Goal: Task Accomplishment & Management: Use online tool/utility

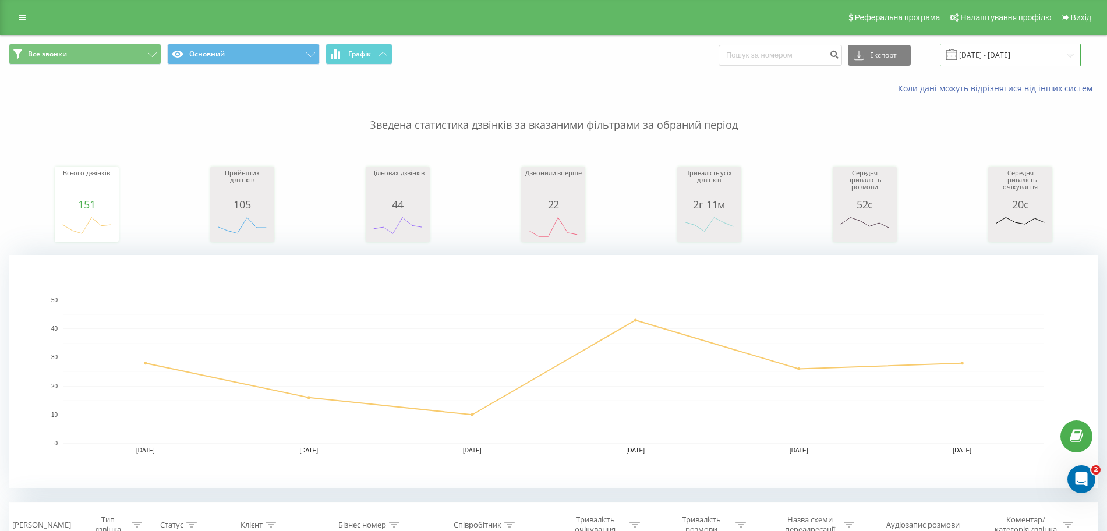
click at [1007, 52] on input "[DATE] - [DATE]" at bounding box center [1010, 55] width 141 height 23
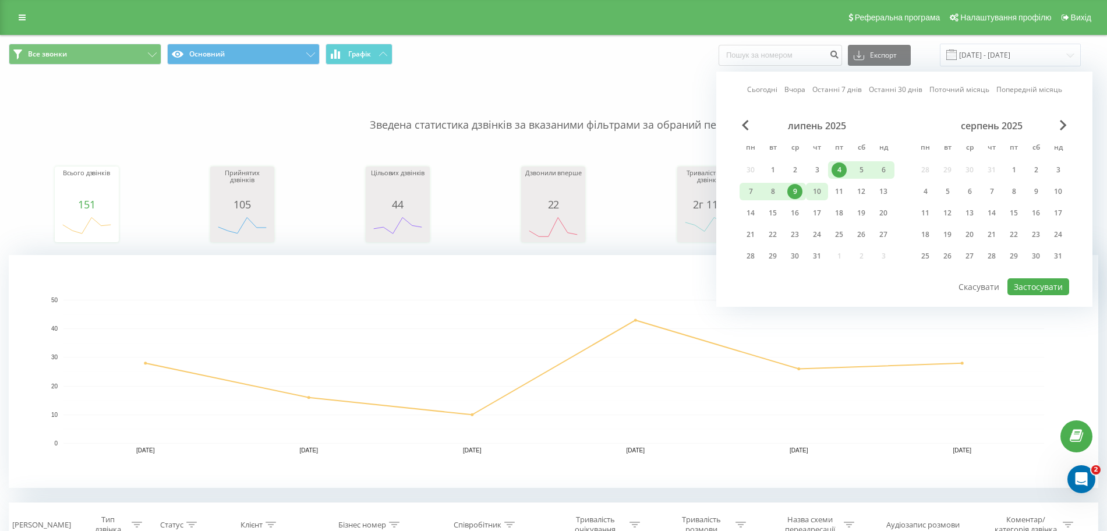
click at [807, 190] on div "10" at bounding box center [817, 191] width 22 height 17
click at [880, 212] on div "20" at bounding box center [883, 213] width 15 height 15
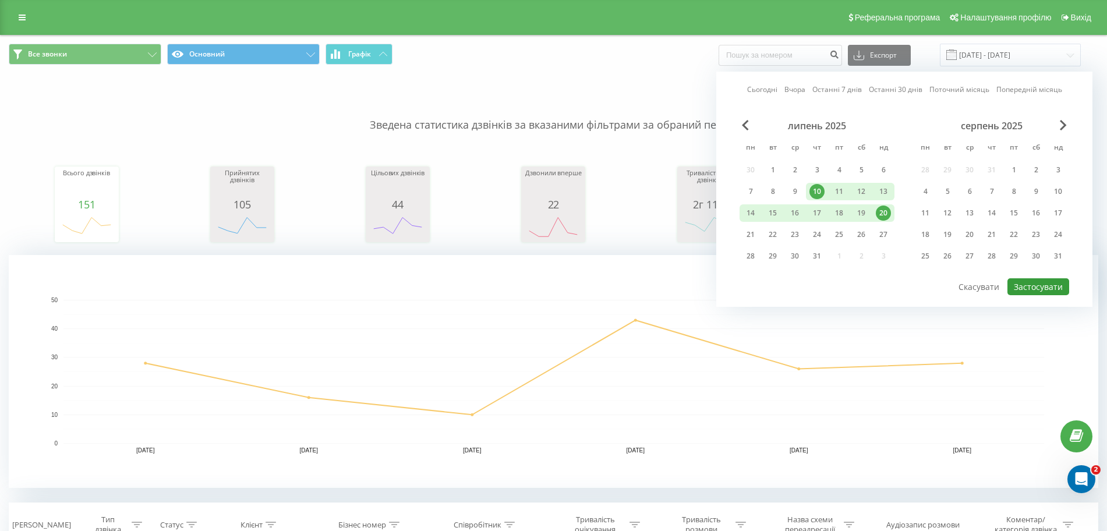
click at [1020, 284] on button "Застосувати" at bounding box center [1038, 286] width 62 height 17
type input "[DATE] - [DATE]"
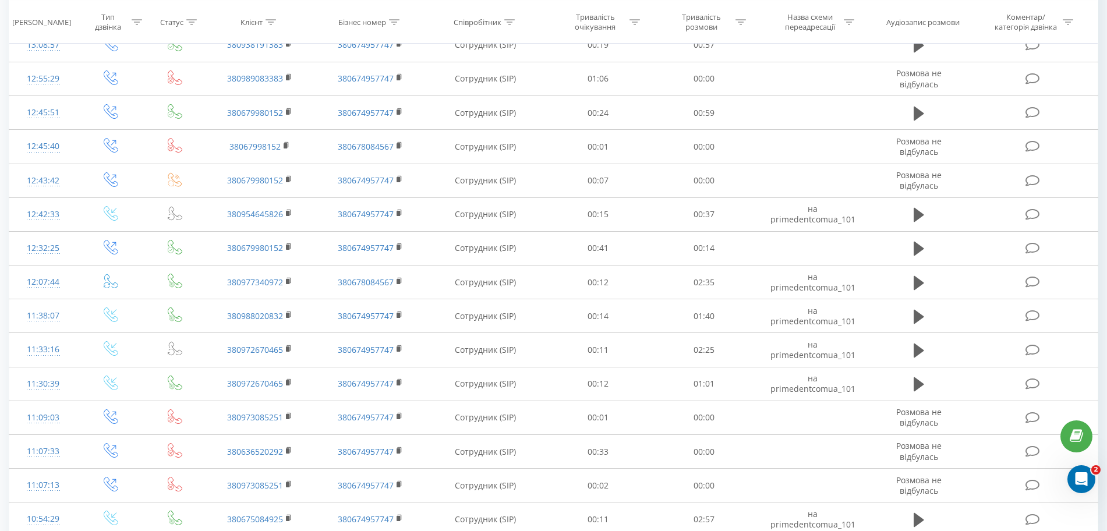
scroll to position [3565, 0]
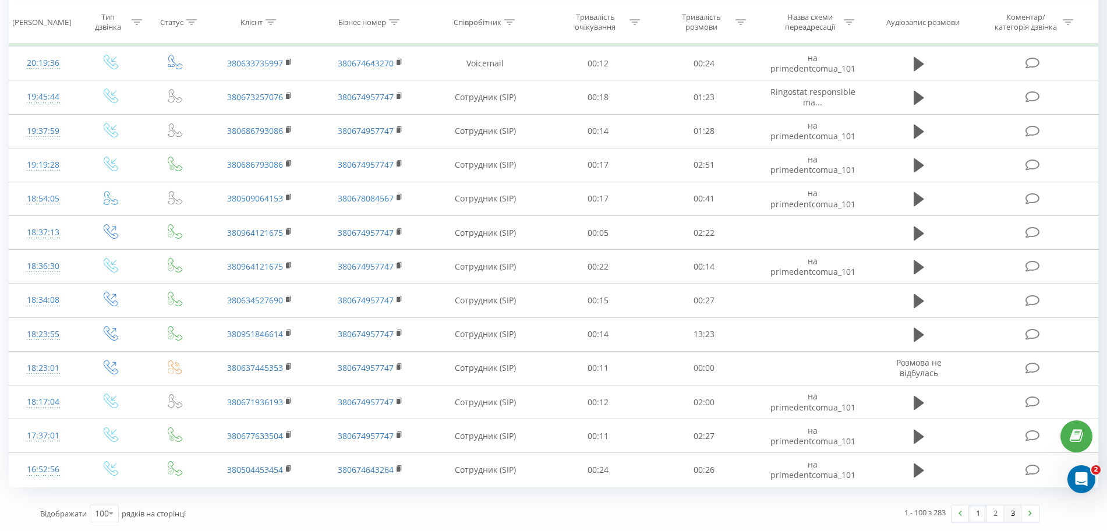
click at [1011, 518] on link "3" at bounding box center [1012, 513] width 17 height 16
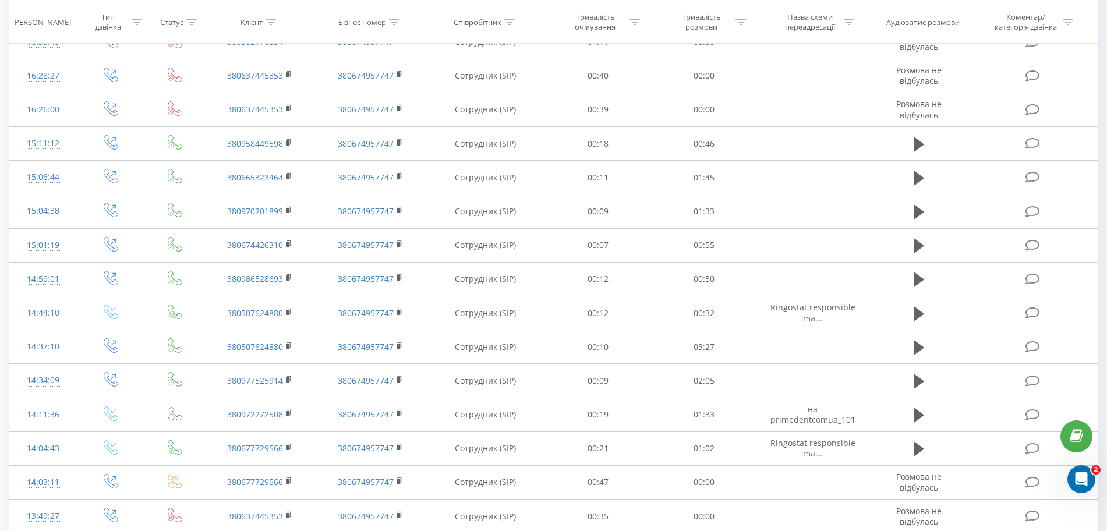
scroll to position [2942, 0]
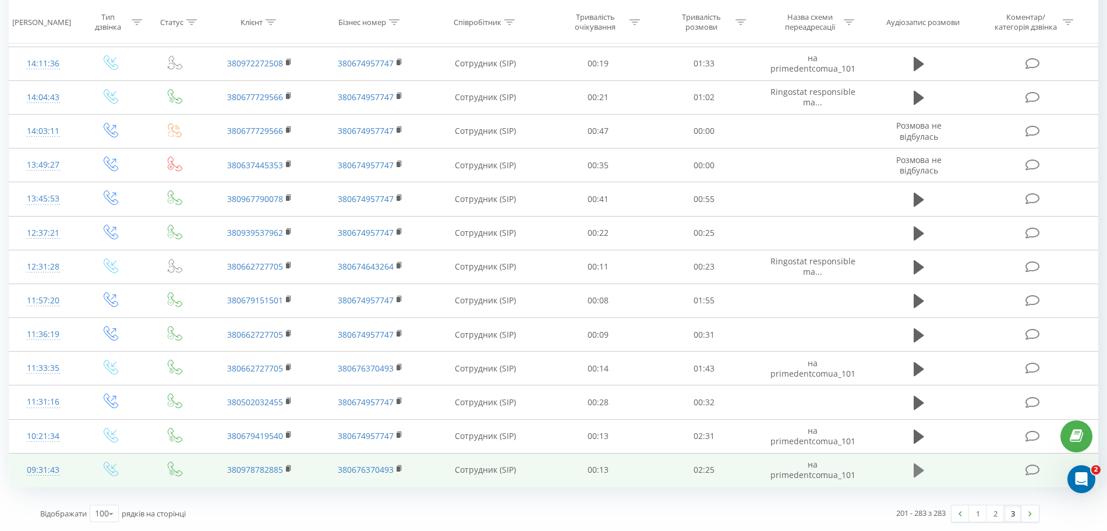
click at [917, 474] on icon at bounding box center [919, 471] width 10 height 14
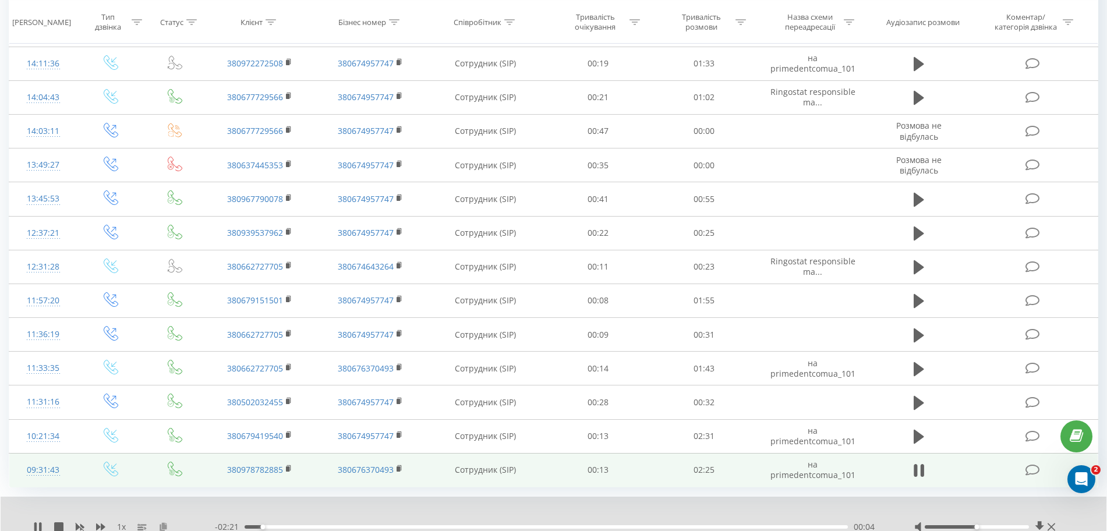
click at [162, 522] on icon at bounding box center [163, 526] width 10 height 8
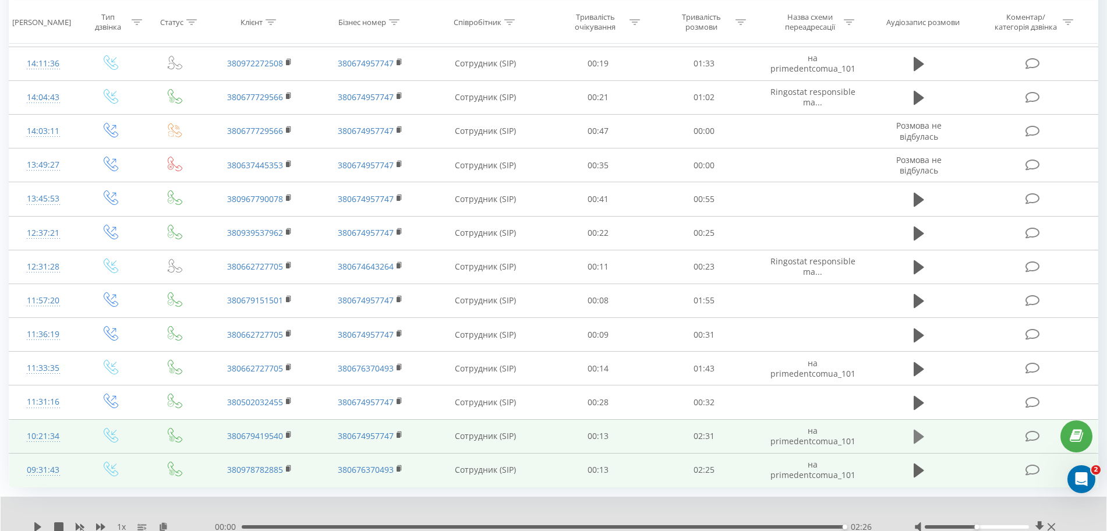
click at [926, 437] on button at bounding box center [918, 436] width 17 height 17
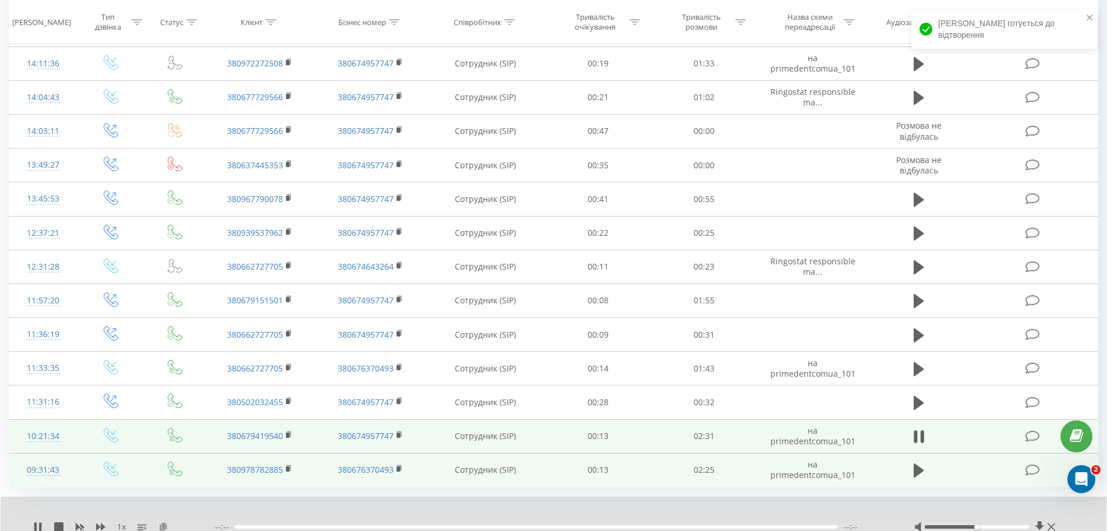
click at [166, 525] on icon at bounding box center [163, 526] width 10 height 8
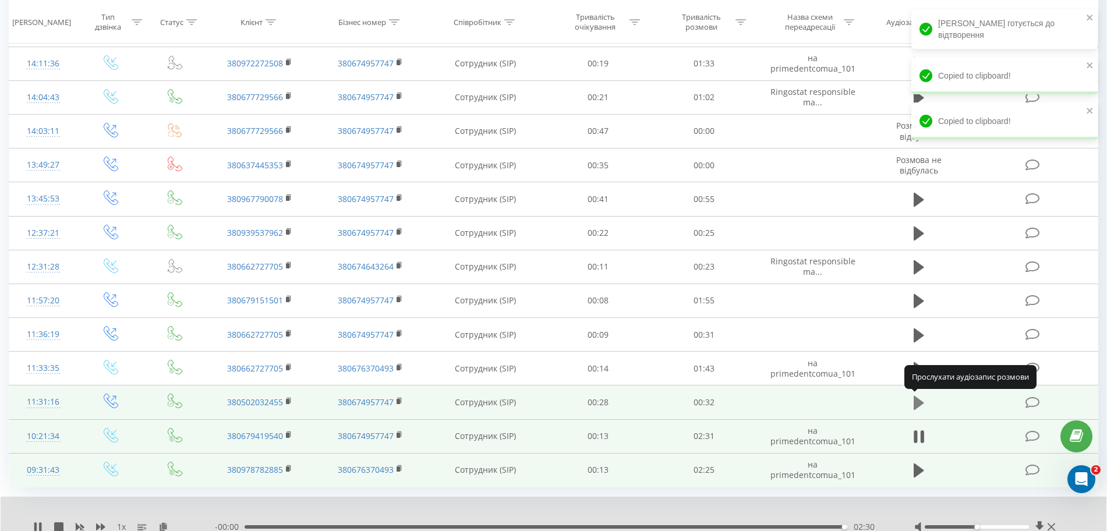
click at [924, 399] on icon at bounding box center [919, 403] width 10 height 16
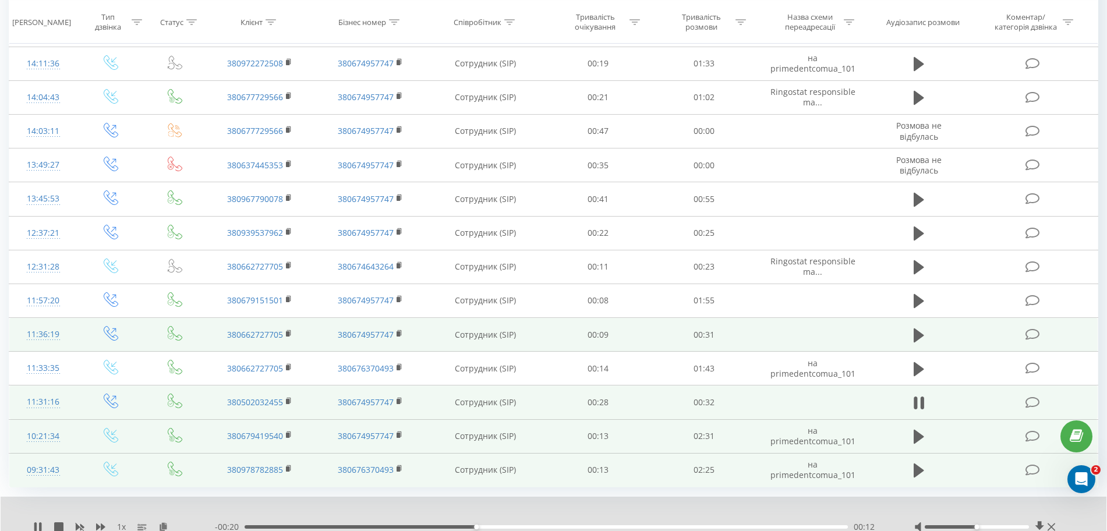
scroll to position [2987, 0]
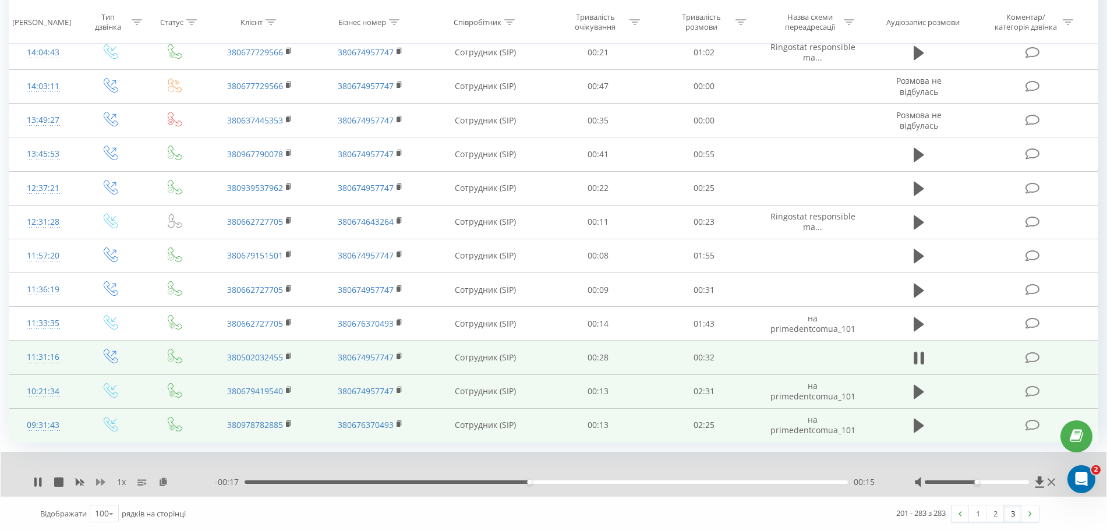
click at [97, 481] on icon at bounding box center [100, 482] width 9 height 7
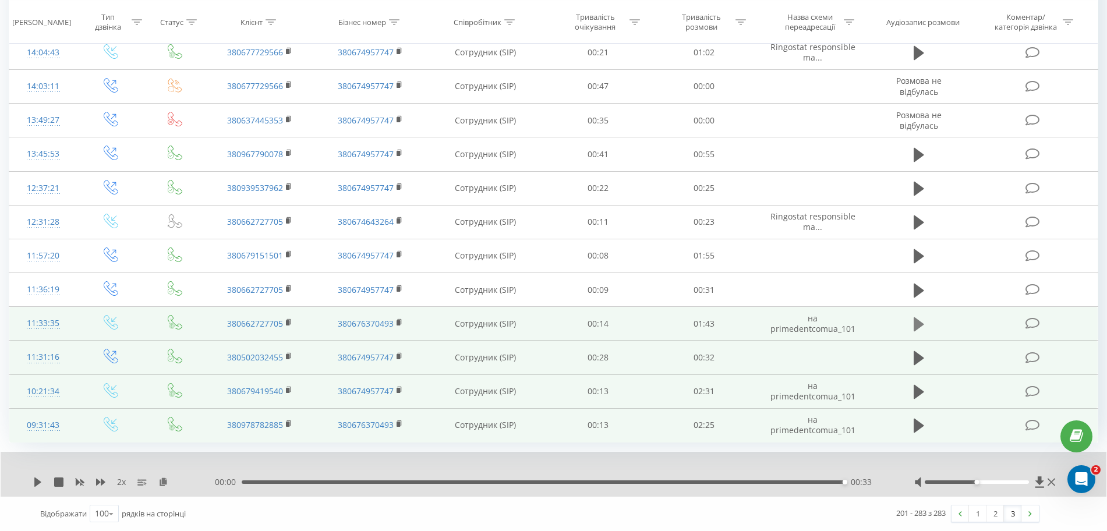
click at [921, 327] on icon at bounding box center [919, 324] width 10 height 16
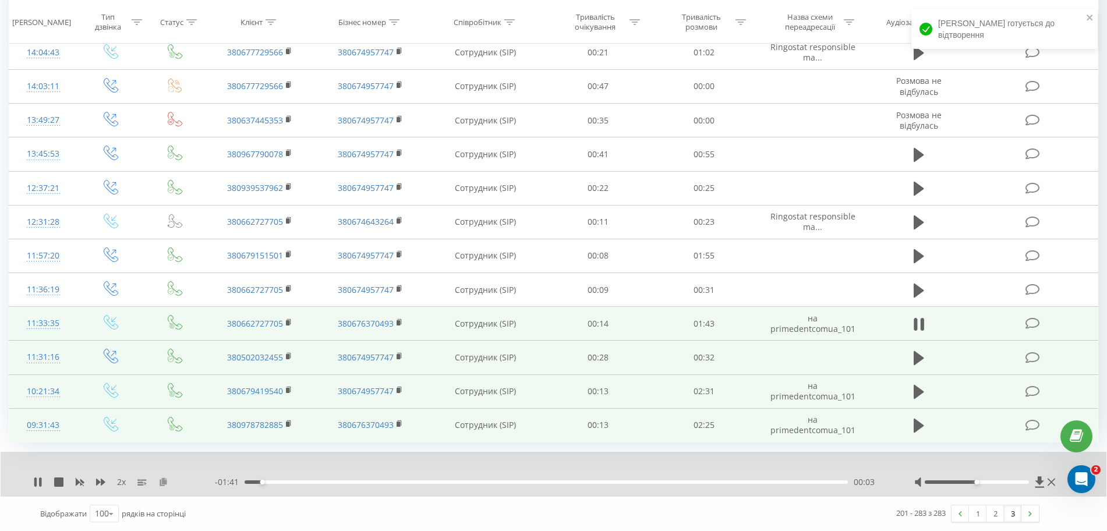
click at [161, 480] on icon at bounding box center [163, 481] width 10 height 8
